Goal: Use online tool/utility

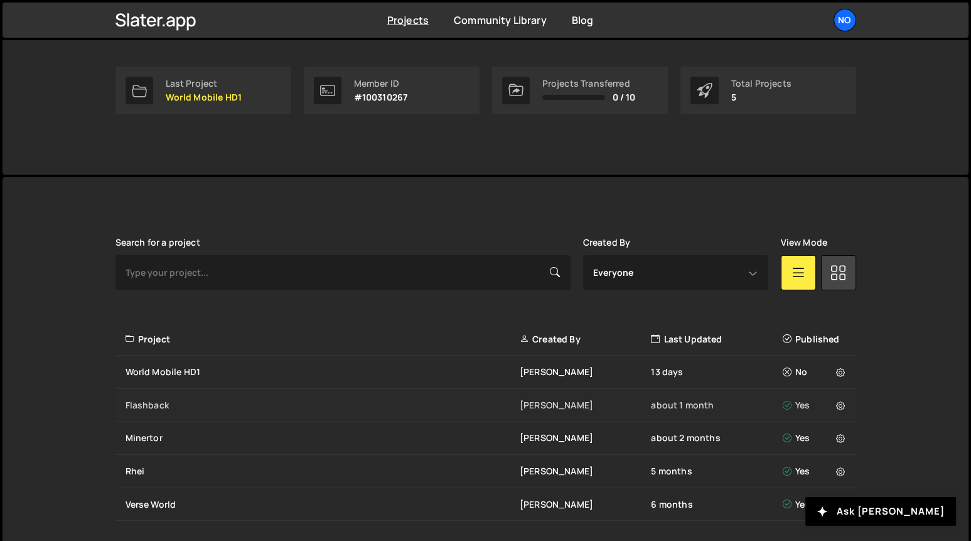
scroll to position [186, 0]
click at [202, 370] on div "World Mobile HD1" at bounding box center [323, 371] width 394 height 13
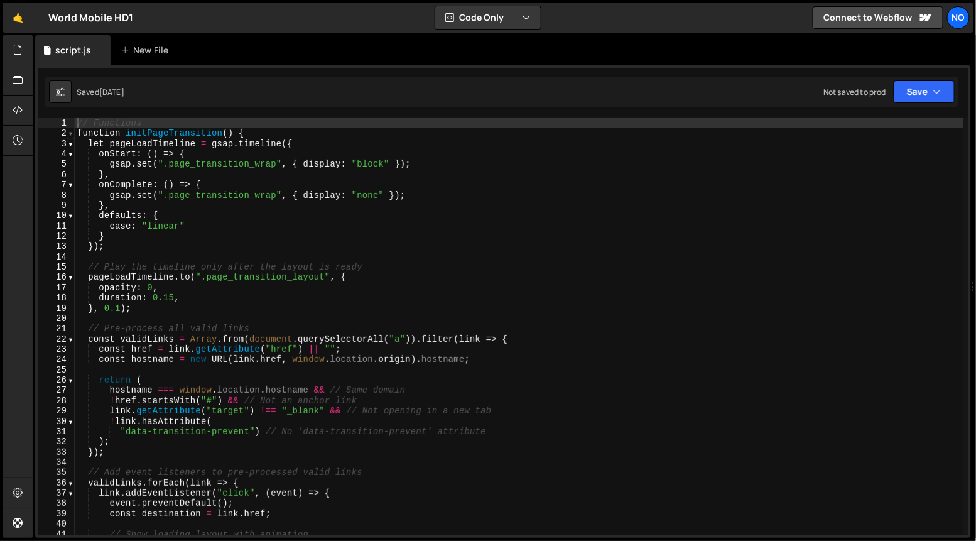
type textarea "// Functions"
click at [71, 134] on span at bounding box center [70, 133] width 7 height 10
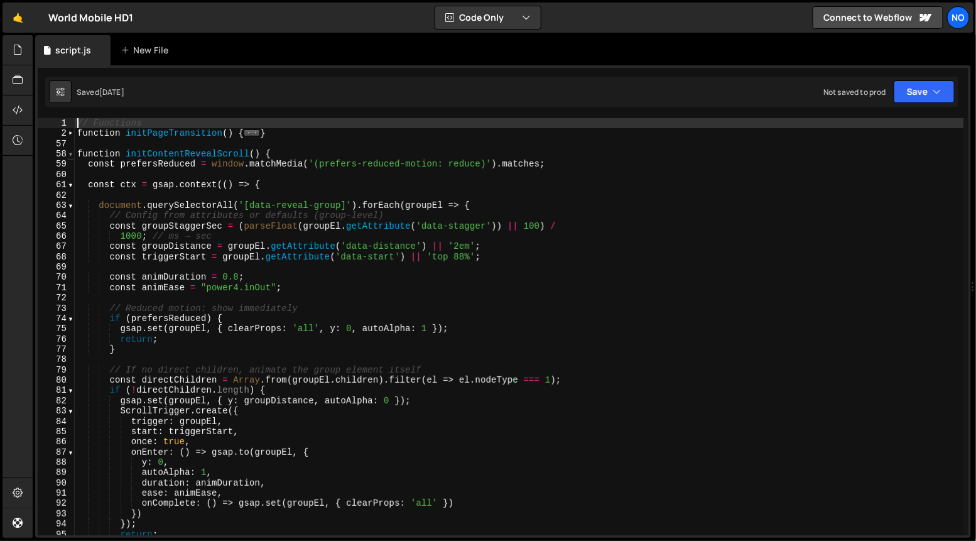
click at [72, 157] on span at bounding box center [70, 154] width 7 height 10
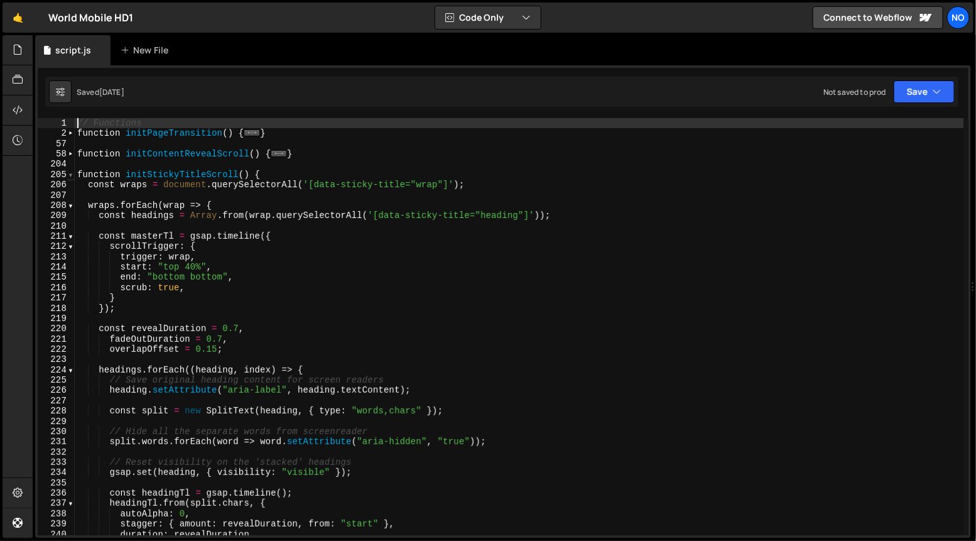
click at [72, 173] on span at bounding box center [70, 175] width 7 height 10
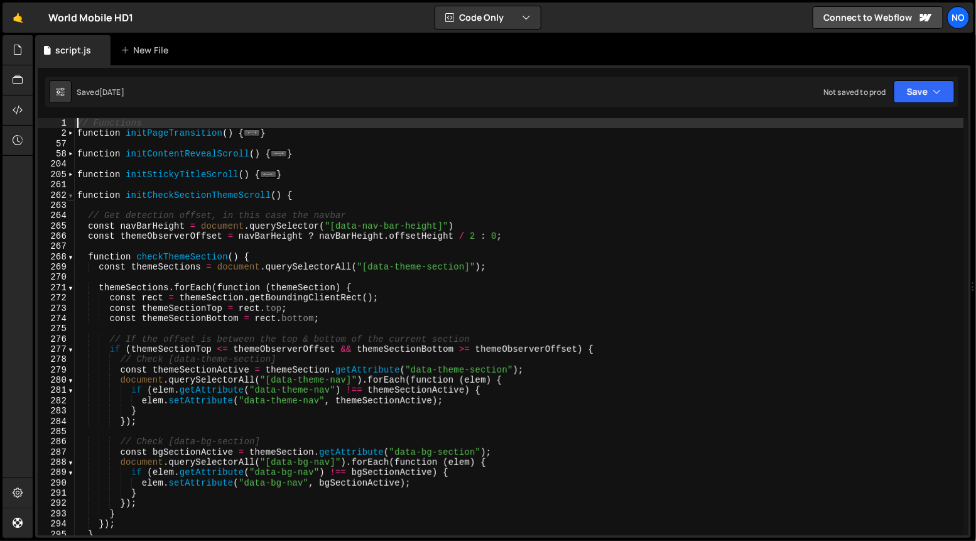
click at [71, 197] on span at bounding box center [70, 195] width 7 height 10
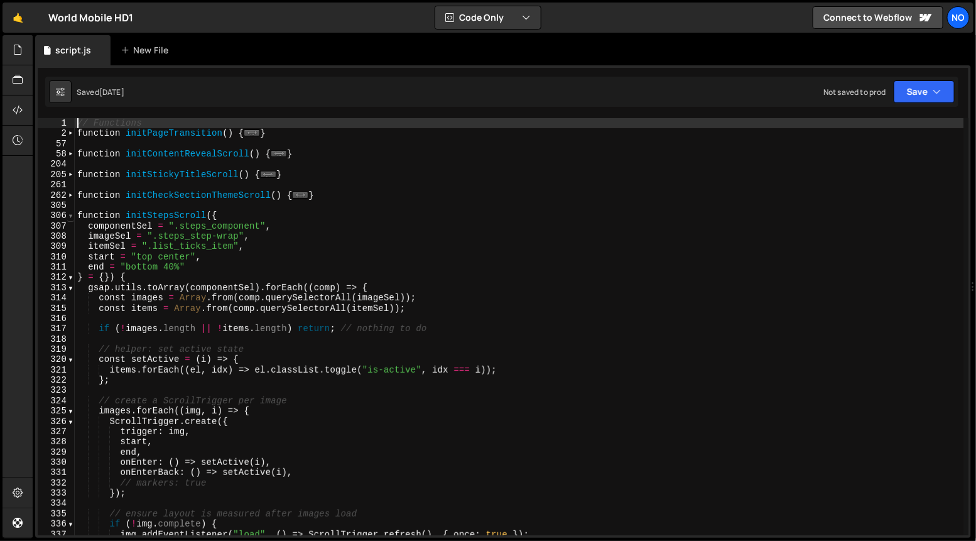
click at [70, 214] on span at bounding box center [70, 215] width 7 height 10
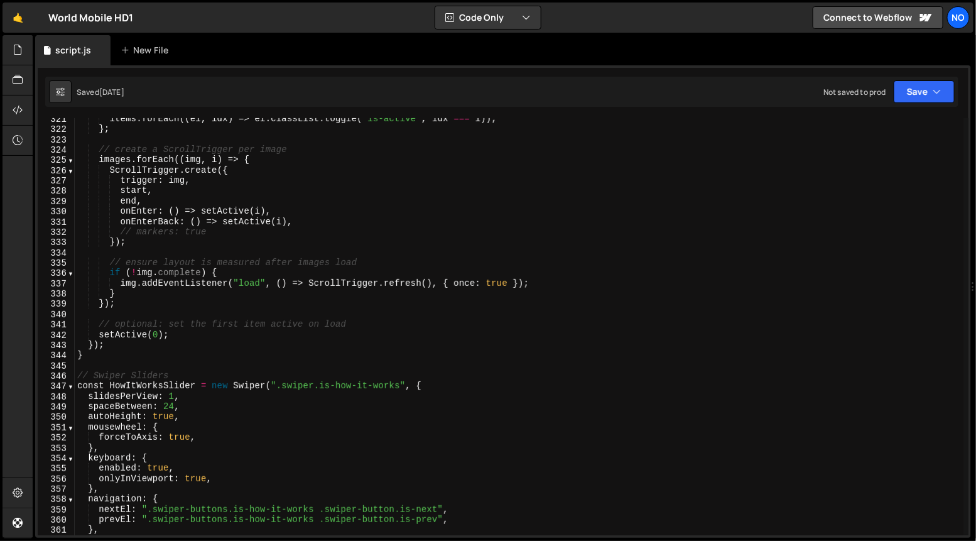
scroll to position [199, 0]
click at [72, 387] on span at bounding box center [70, 386] width 7 height 10
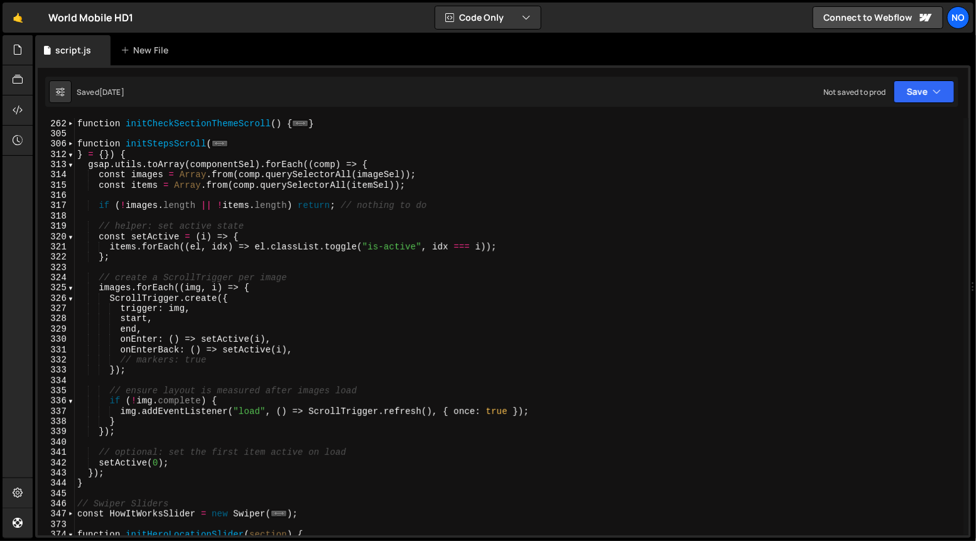
scroll to position [0, 0]
